Goal: Task Accomplishment & Management: Manage account settings

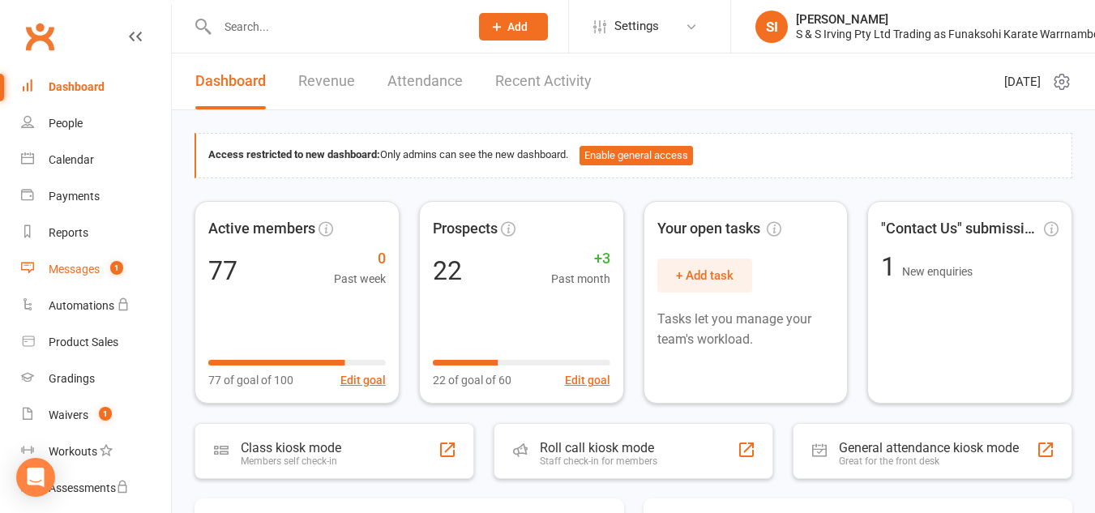
click at [92, 276] on link "Messages 1" at bounding box center [96, 269] width 150 height 36
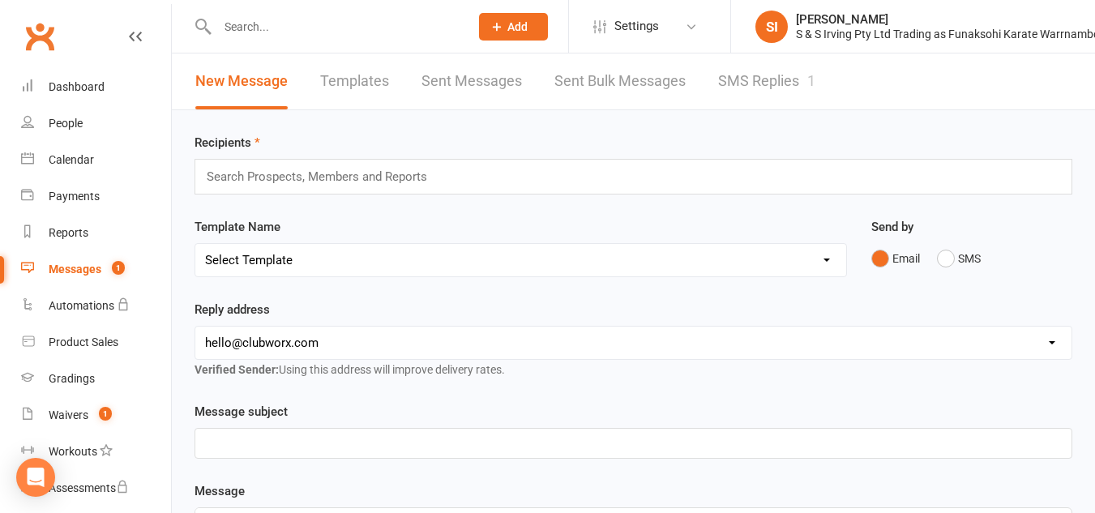
click at [790, 79] on link "SMS Replies 1" at bounding box center [766, 82] width 97 height 56
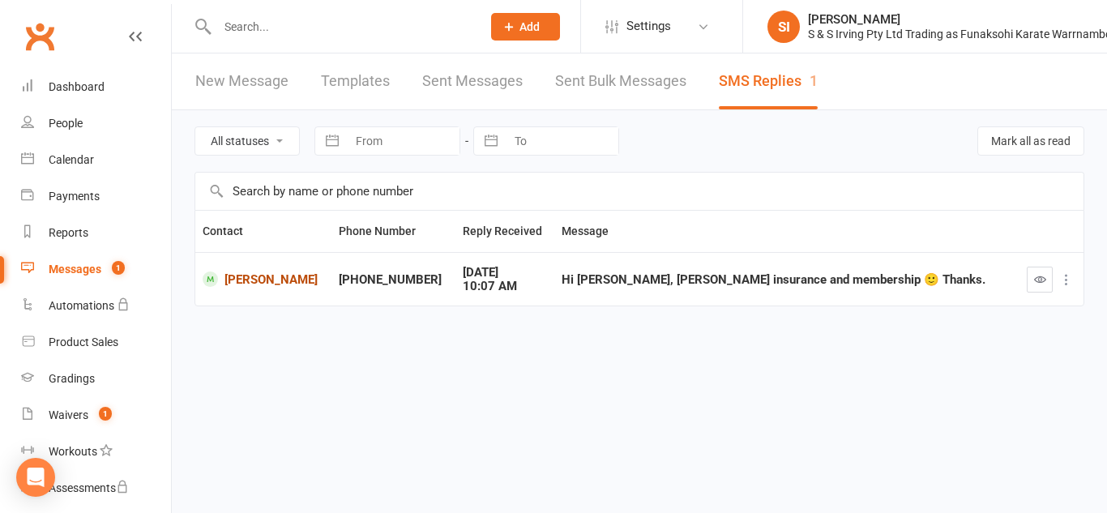
click at [257, 281] on link "[PERSON_NAME]" at bounding box center [264, 279] width 122 height 15
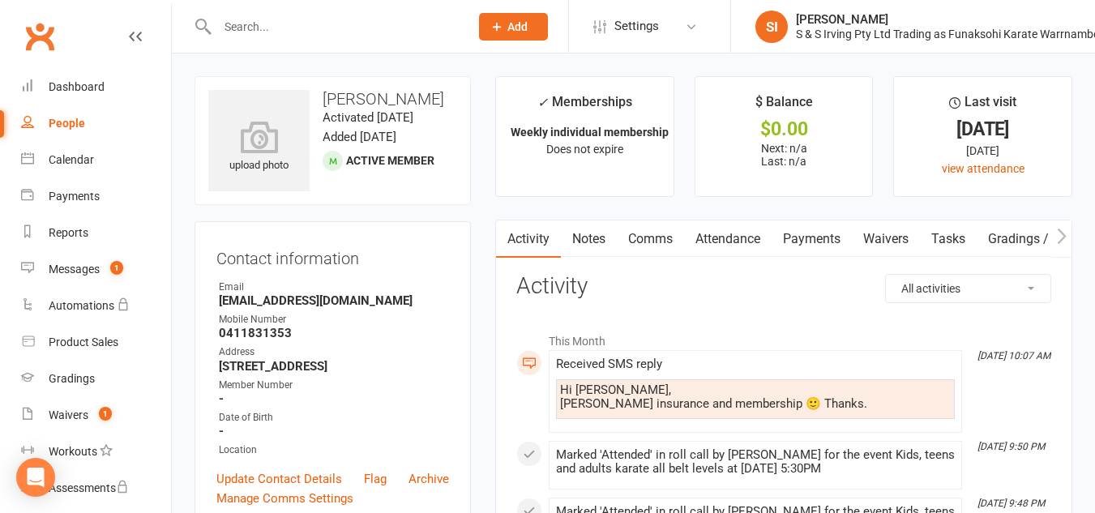
click at [880, 340] on li "This Month" at bounding box center [783, 337] width 535 height 26
click at [864, 357] on div "Received SMS reply" at bounding box center [755, 364] width 399 height 14
click at [129, 40] on icon at bounding box center [135, 36] width 13 height 13
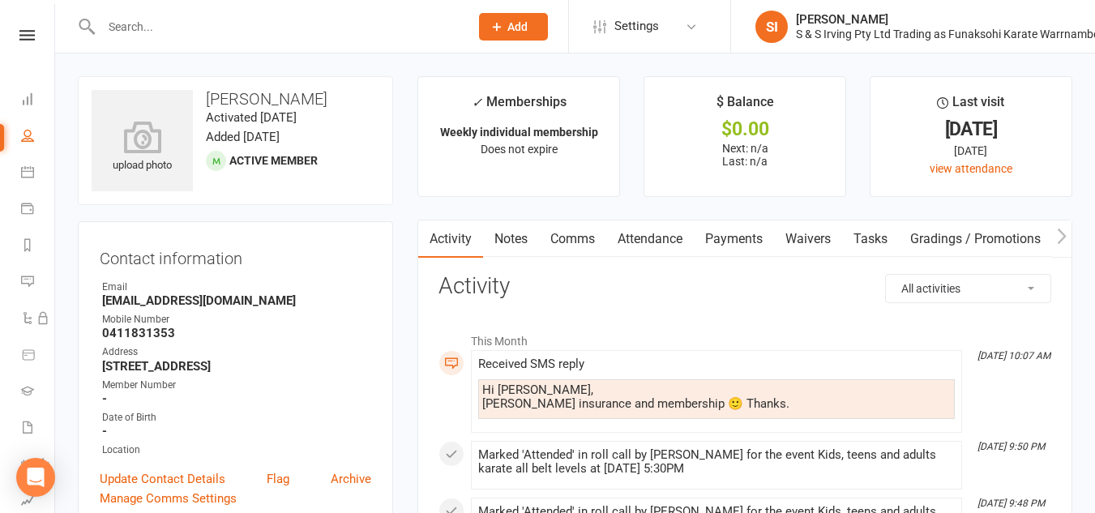
click at [545, 409] on div "Hi [PERSON_NAME], [PERSON_NAME] insurance and membership 🙂 Thanks." at bounding box center [716, 397] width 469 height 28
click at [811, 417] on div "Hi [PERSON_NAME], [PERSON_NAME] insurance and membership 🙂 Thanks." at bounding box center [716, 399] width 477 height 40
click at [26, 33] on icon at bounding box center [26, 35] width 15 height 11
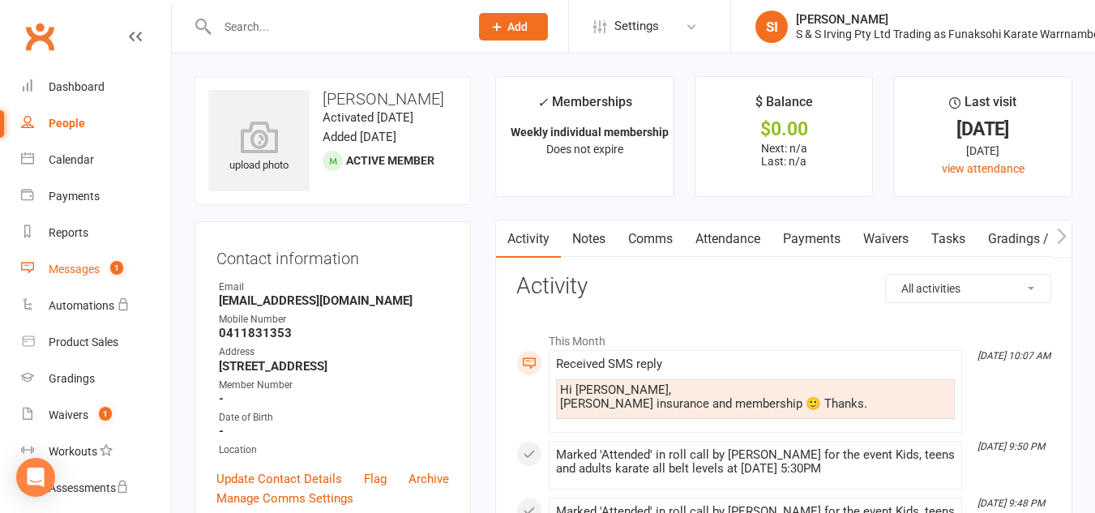
click at [109, 268] on count-badge "1" at bounding box center [112, 269] width 21 height 13
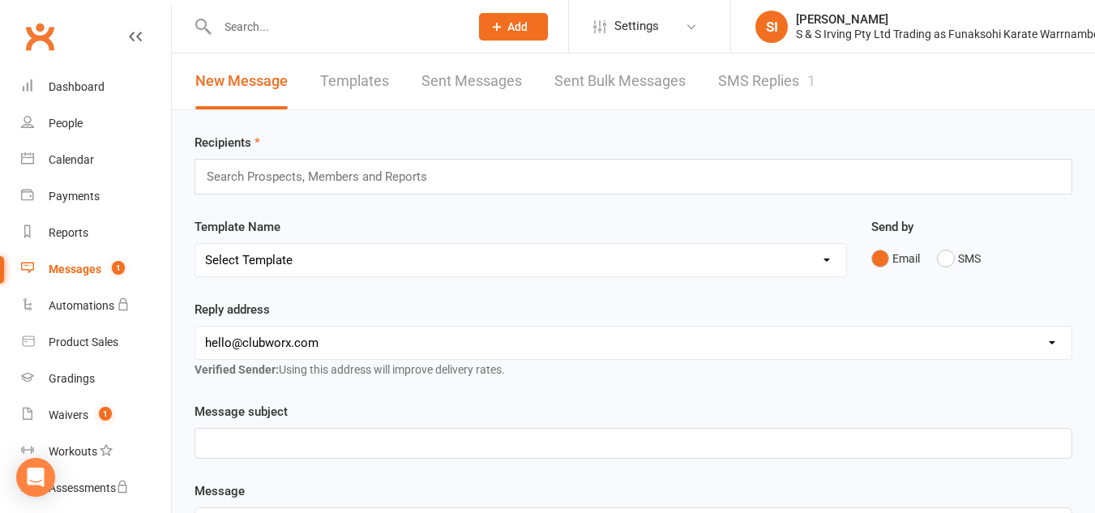
click at [739, 79] on link "SMS Replies 1" at bounding box center [766, 82] width 97 height 56
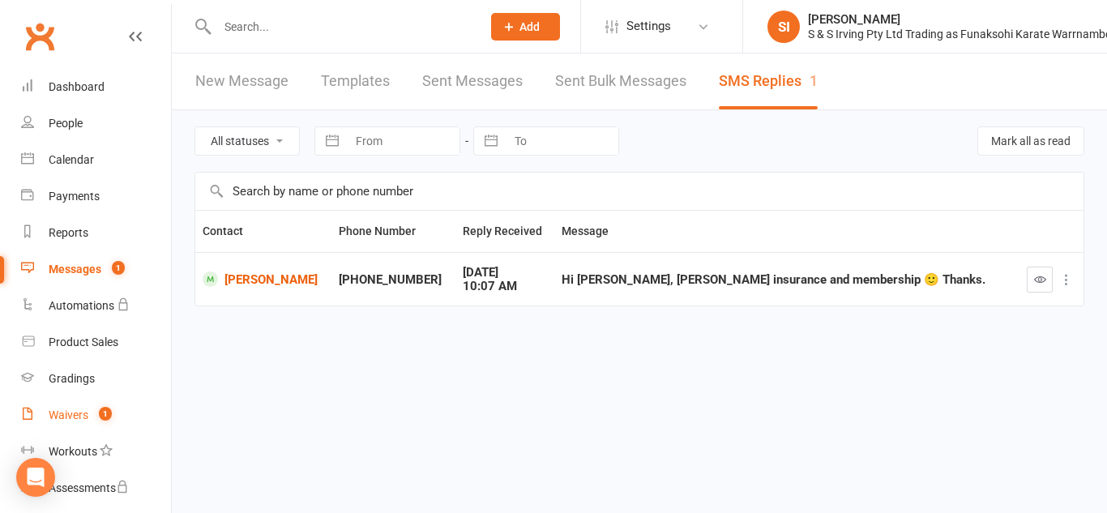
click at [61, 419] on div "Waivers" at bounding box center [69, 415] width 40 height 13
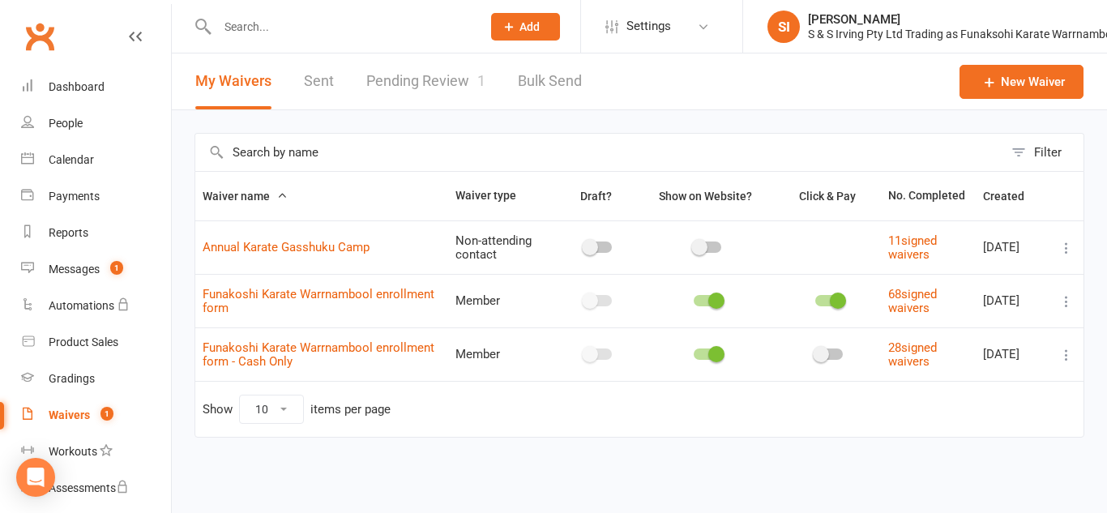
click at [436, 83] on link "Pending Review 1" at bounding box center [425, 82] width 119 height 56
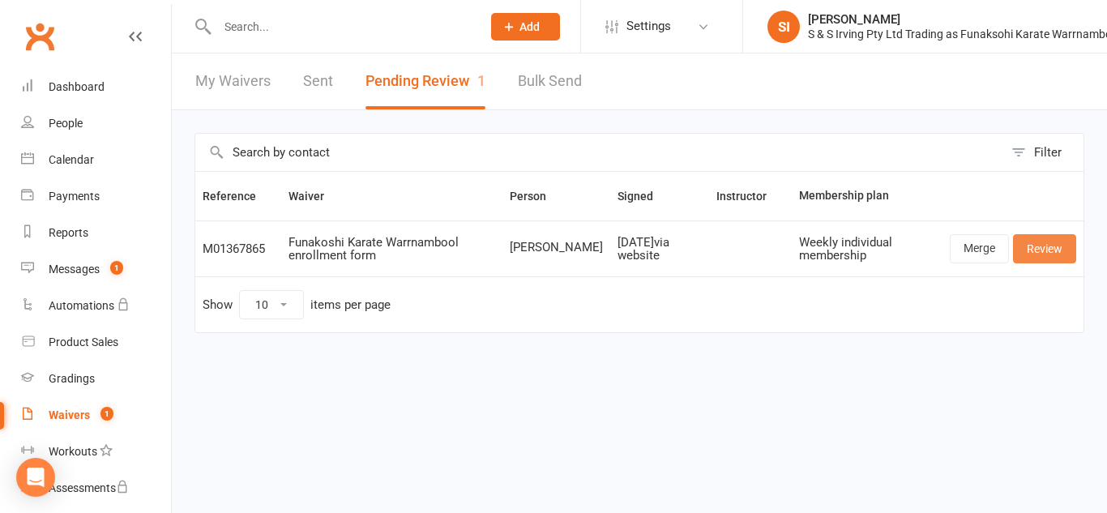
click at [1047, 246] on link "Review" at bounding box center [1044, 248] width 63 height 29
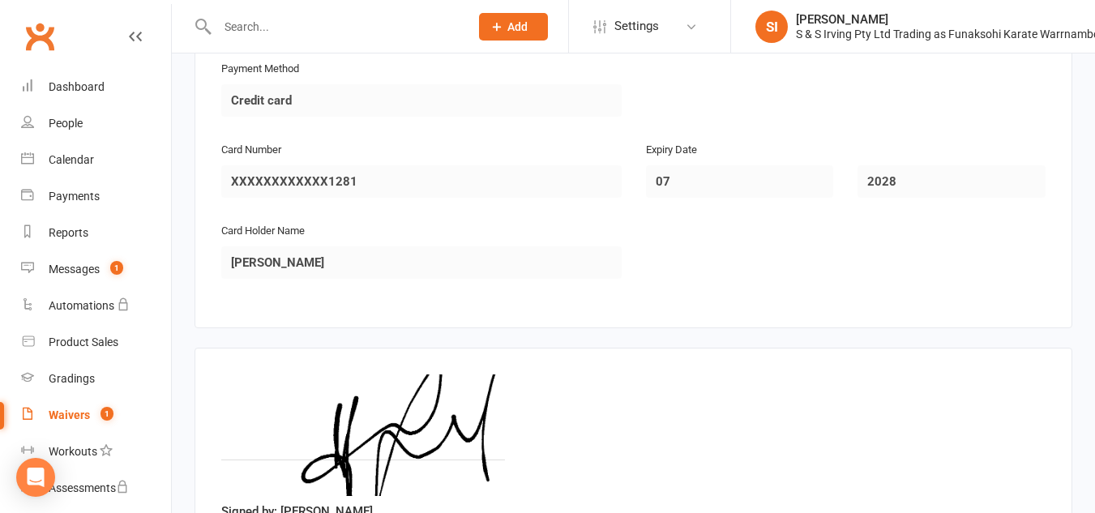
scroll to position [2664, 0]
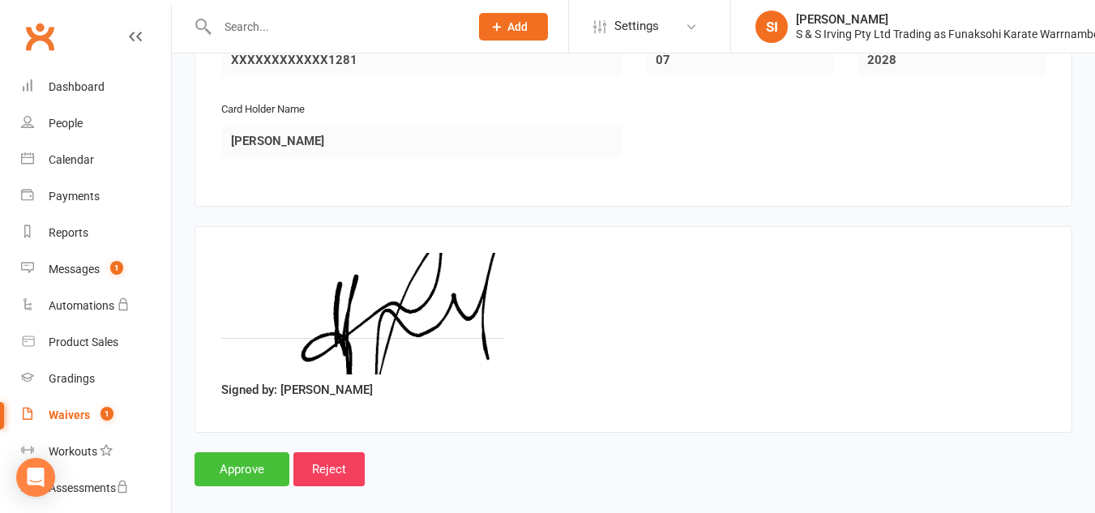
click at [270, 453] on input "Approve" at bounding box center [242, 469] width 95 height 34
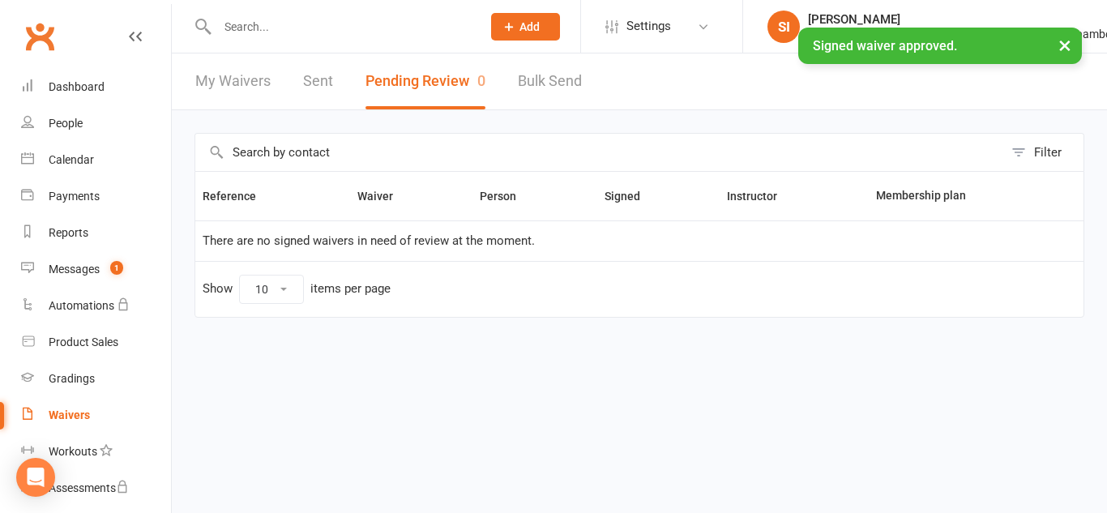
scroll to position [267, 0]
